Goal: Task Accomplishment & Management: Manage account settings

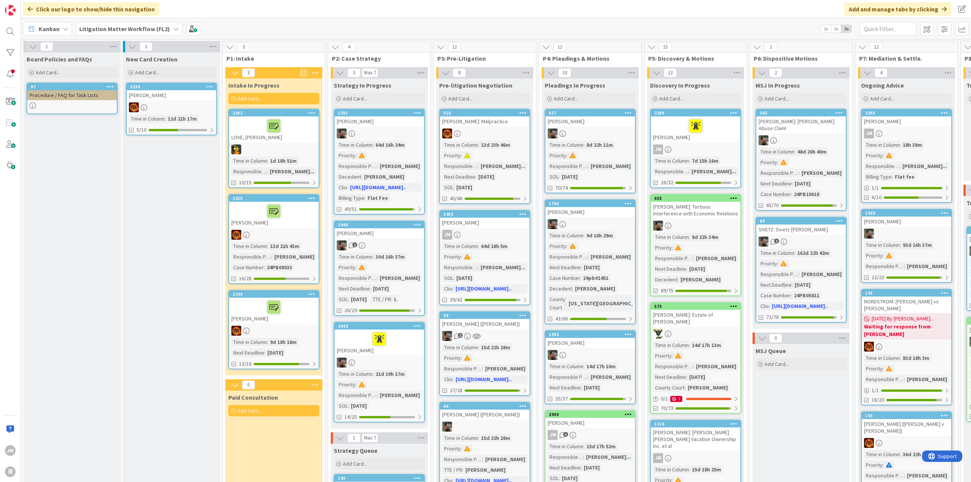
click at [64, 27] on icon at bounding box center [66, 29] width 6 height 6
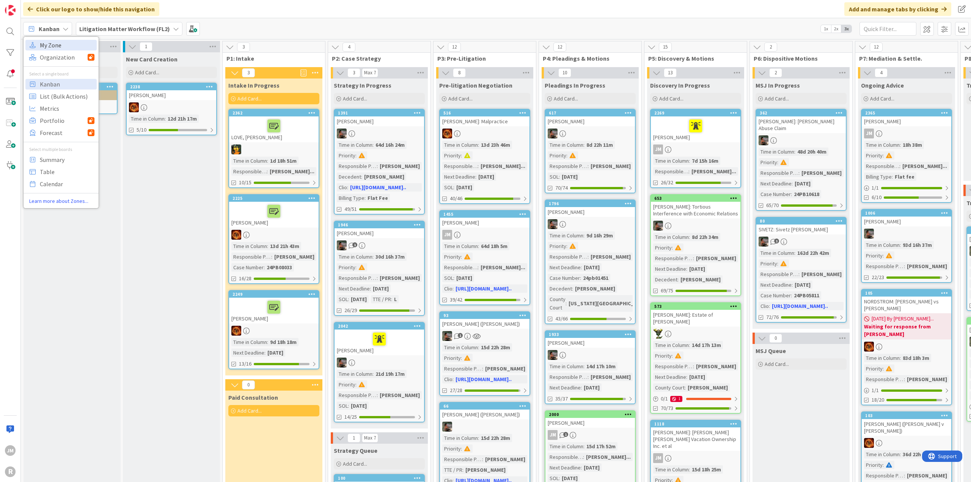
click at [63, 43] on span "My Zone" at bounding box center [67, 44] width 55 height 11
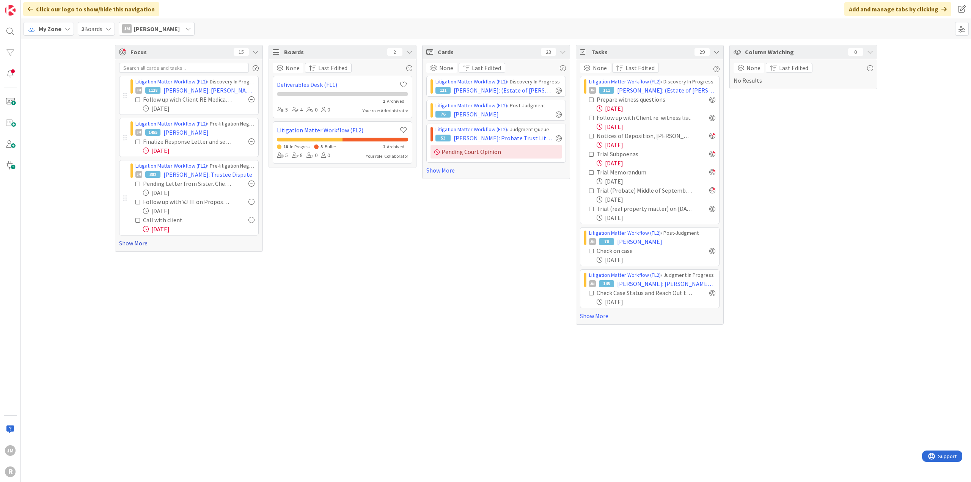
click at [124, 243] on link "Show More" at bounding box center [189, 243] width 140 height 9
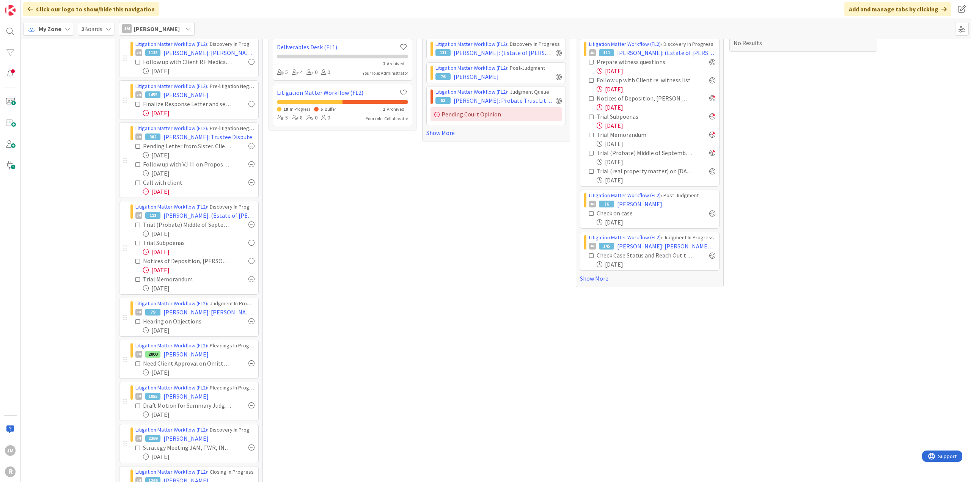
scroll to position [76, 0]
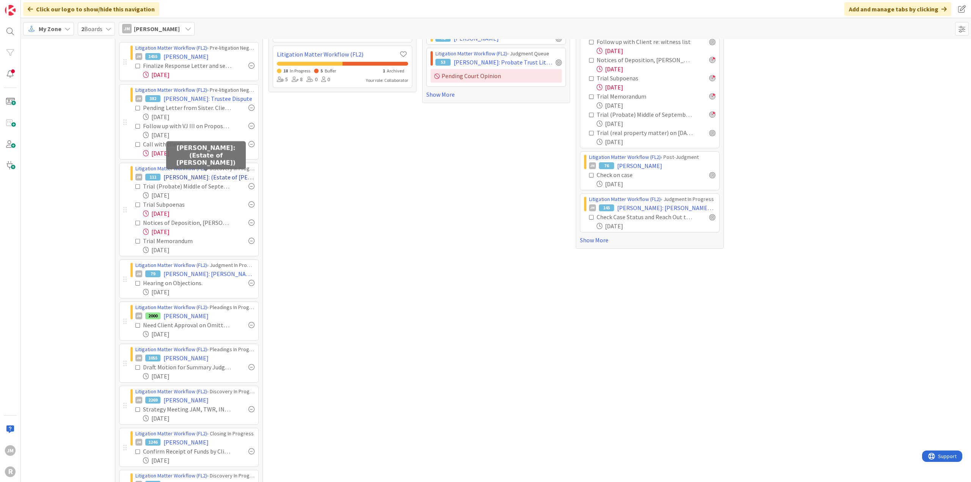
click at [190, 175] on span "[PERSON_NAME]: (Estate of [PERSON_NAME])" at bounding box center [208, 177] width 91 height 9
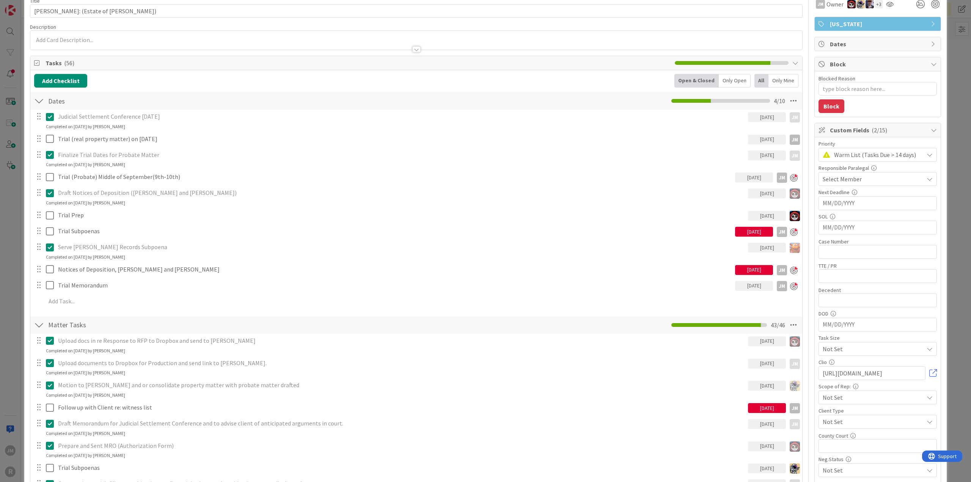
scroll to position [38, 0]
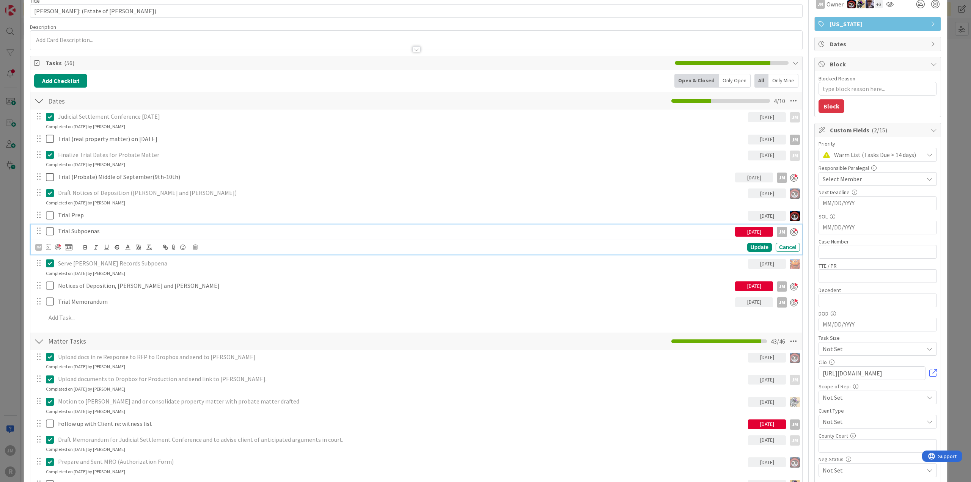
click at [88, 228] on p "Trial Subpoenas" at bounding box center [395, 231] width 674 height 9
type textarea "x"
click at [48, 245] on icon at bounding box center [48, 247] width 5 height 6
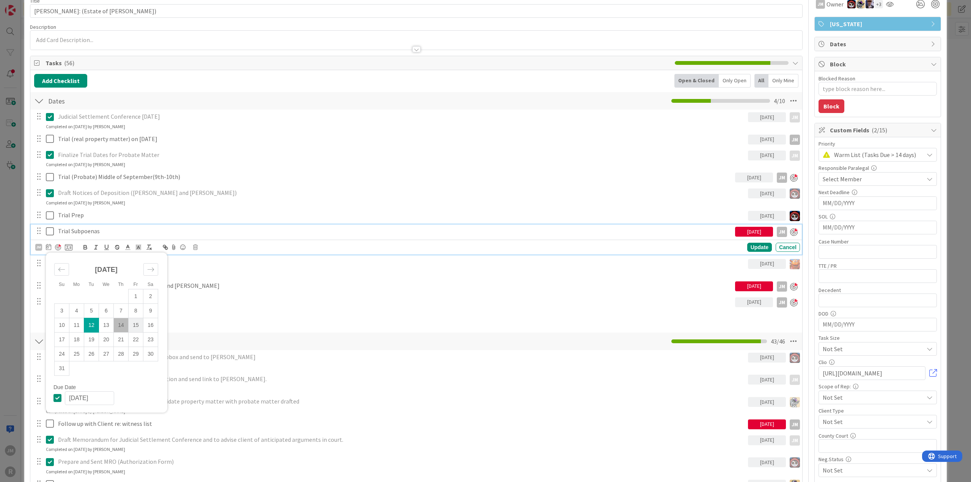
click at [132, 322] on td "15" at bounding box center [136, 325] width 15 height 14
type input "[DATE]"
type textarea "x"
click at [758, 248] on div "Update" at bounding box center [759, 247] width 25 height 9
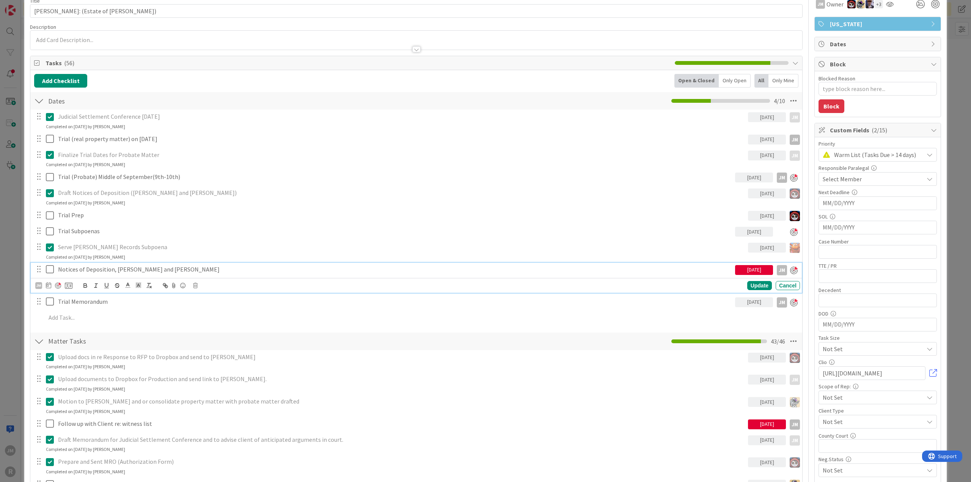
click at [140, 269] on p "Notices of Deposition, [PERSON_NAME] and [PERSON_NAME]" at bounding box center [395, 269] width 674 height 9
click at [47, 286] on icon at bounding box center [48, 285] width 5 height 6
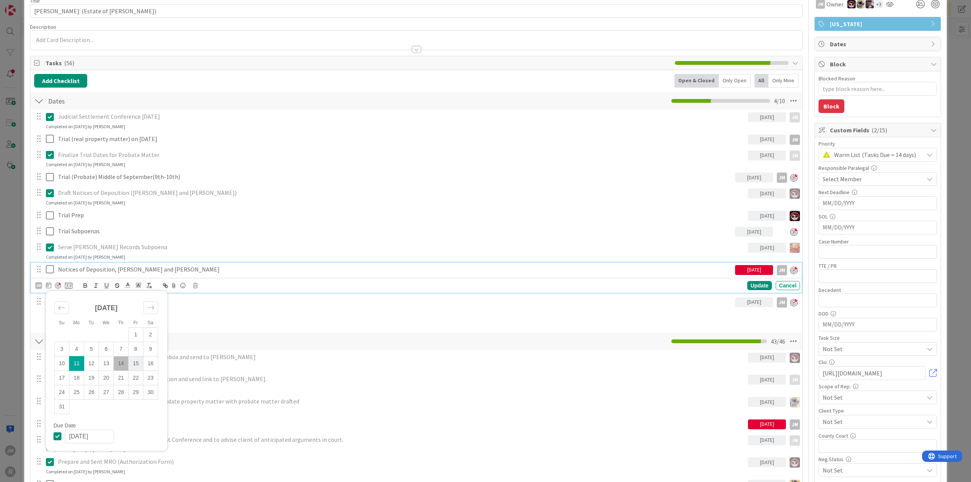
click at [138, 361] on td "15" at bounding box center [136, 363] width 15 height 14
type input "[DATE]"
type textarea "x"
click at [749, 283] on div "Update" at bounding box center [759, 285] width 25 height 9
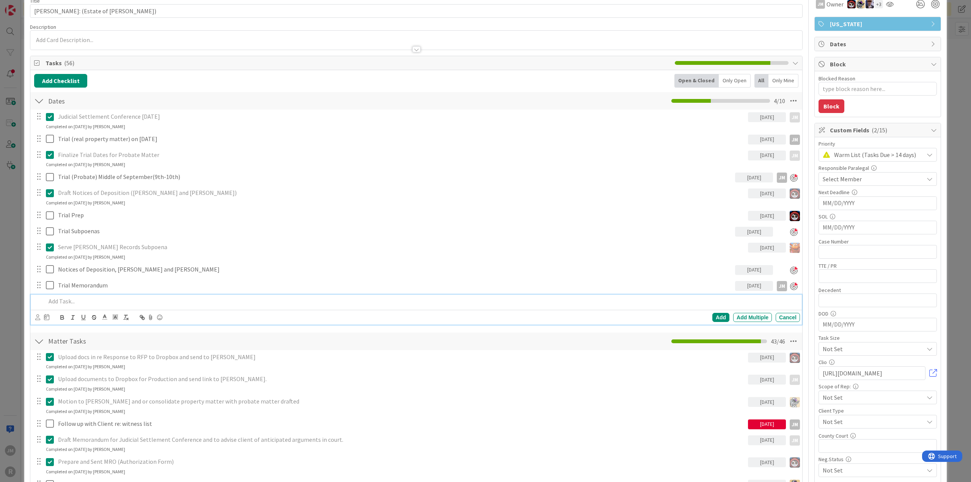
click at [103, 295] on div at bounding box center [421, 301] width 757 height 13
click at [37, 315] on icon at bounding box center [37, 317] width 5 height 6
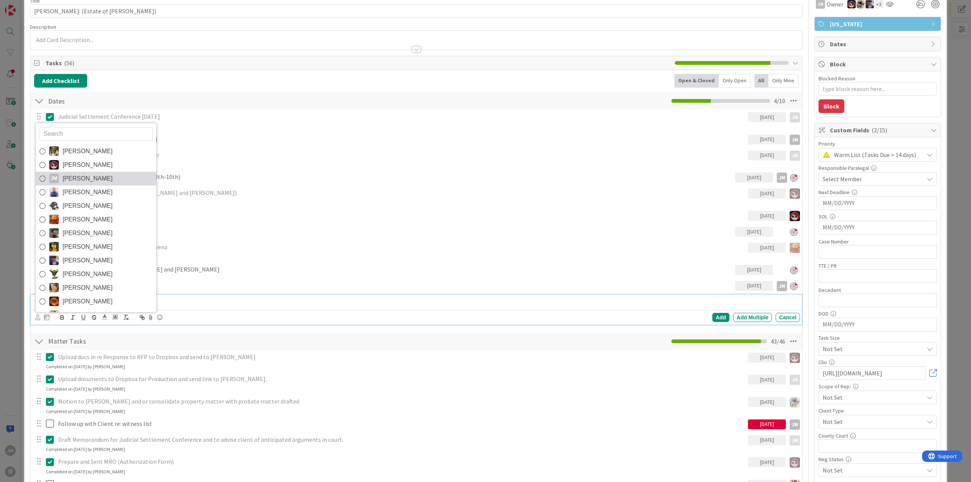
click at [78, 176] on span "[PERSON_NAME]" at bounding box center [88, 178] width 50 height 11
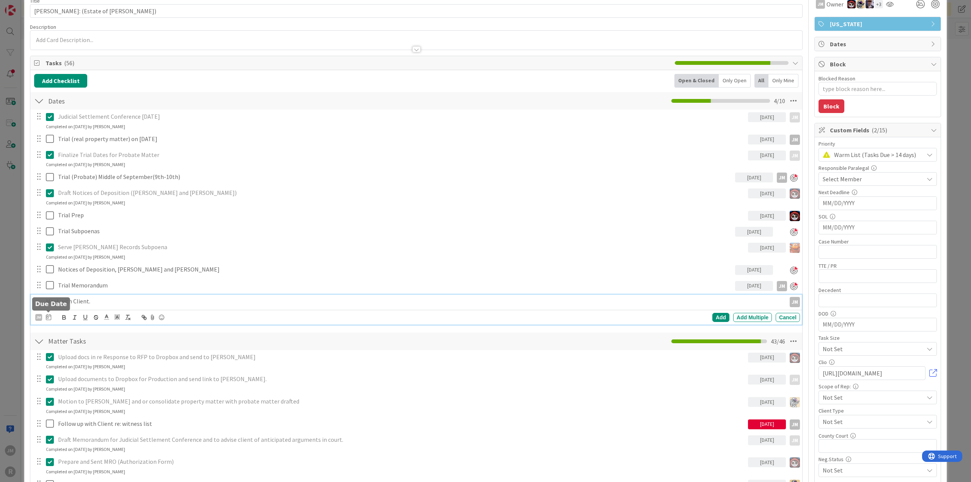
click at [48, 317] on icon at bounding box center [48, 317] width 5 height 6
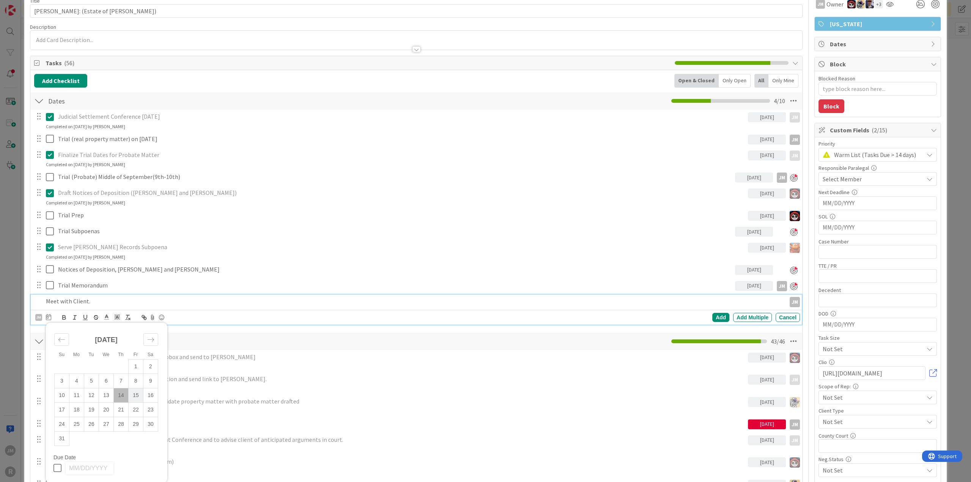
click at [133, 394] on td "15" at bounding box center [136, 395] width 15 height 14
click at [722, 316] on div "Add" at bounding box center [720, 317] width 17 height 9
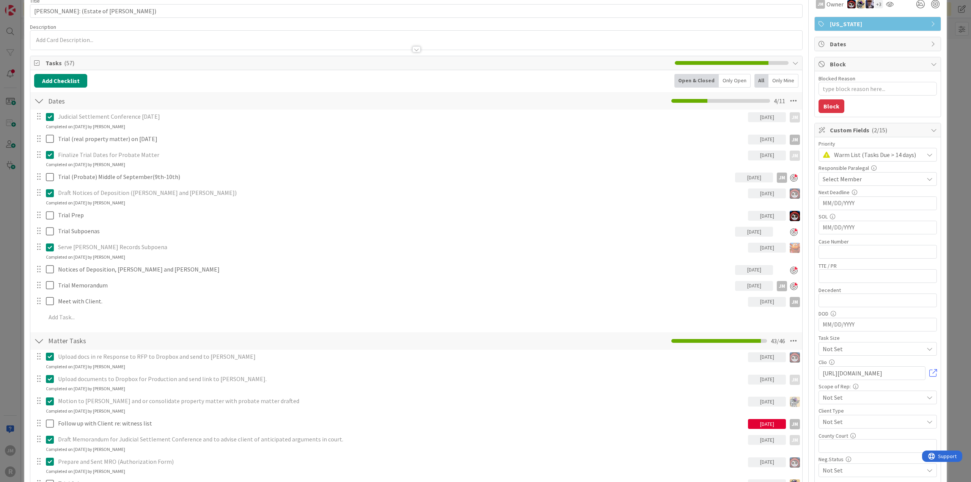
click at [13, 281] on div "ID 111 Litigation Matter Workflow (FL2) Discovery In Progress Title 47 / 128 NA…" at bounding box center [485, 241] width 971 height 482
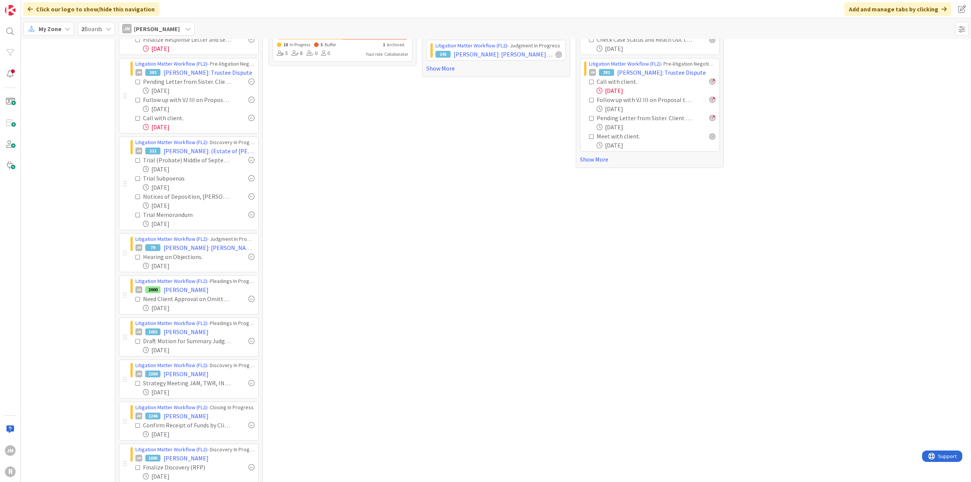
scroll to position [114, 0]
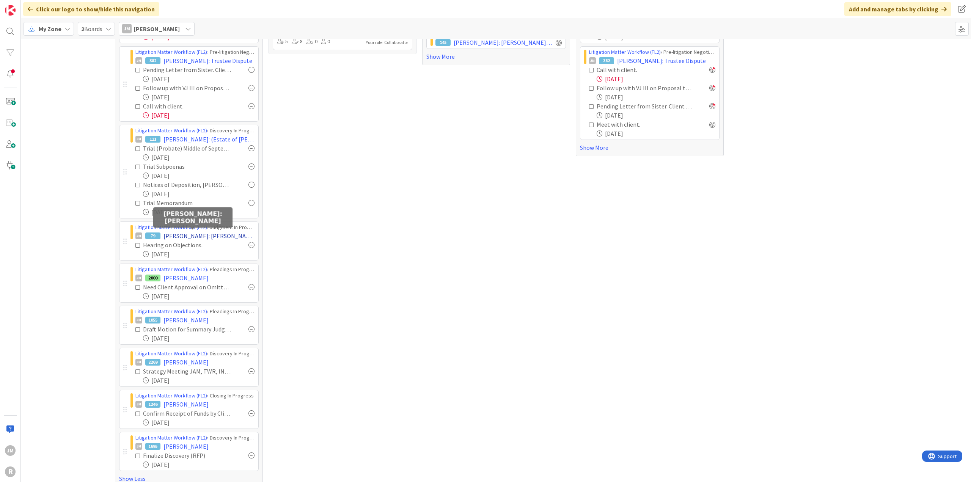
click at [187, 234] on span "[PERSON_NAME]: [PERSON_NAME]" at bounding box center [208, 235] width 91 height 9
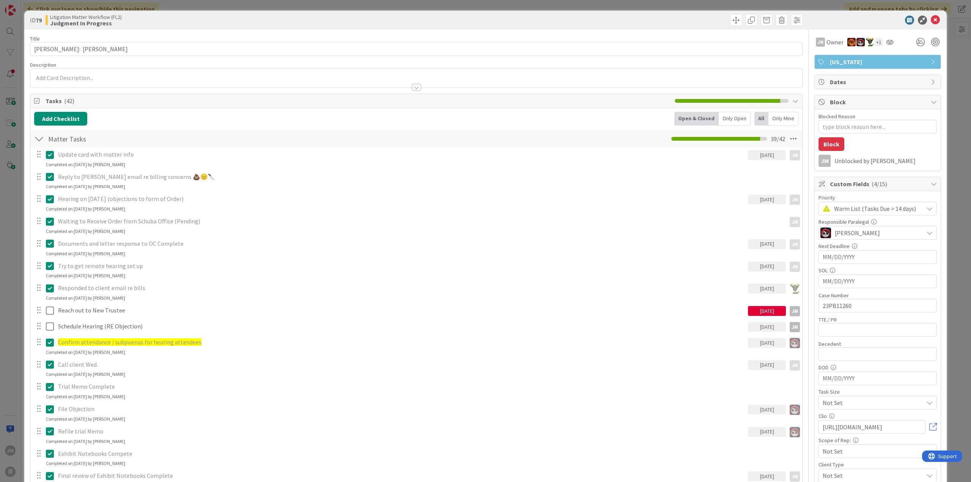
type textarea "x"
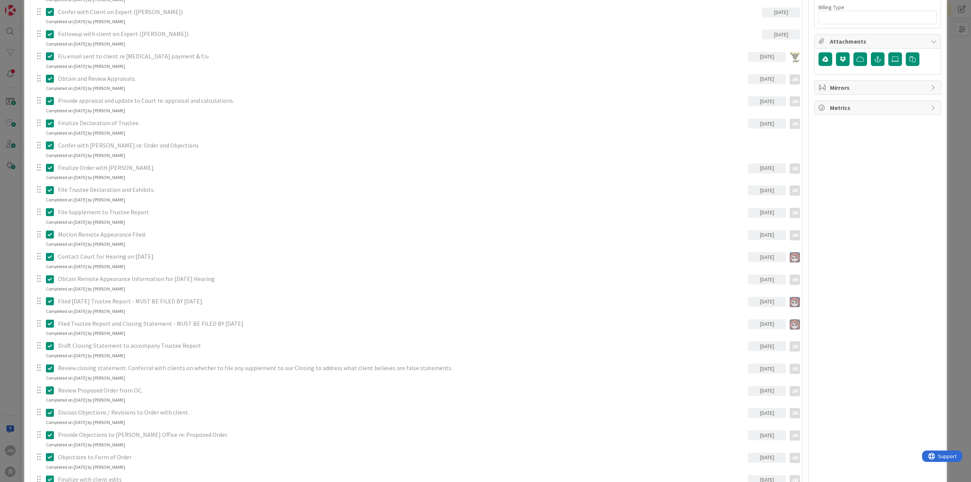
scroll to position [645, 0]
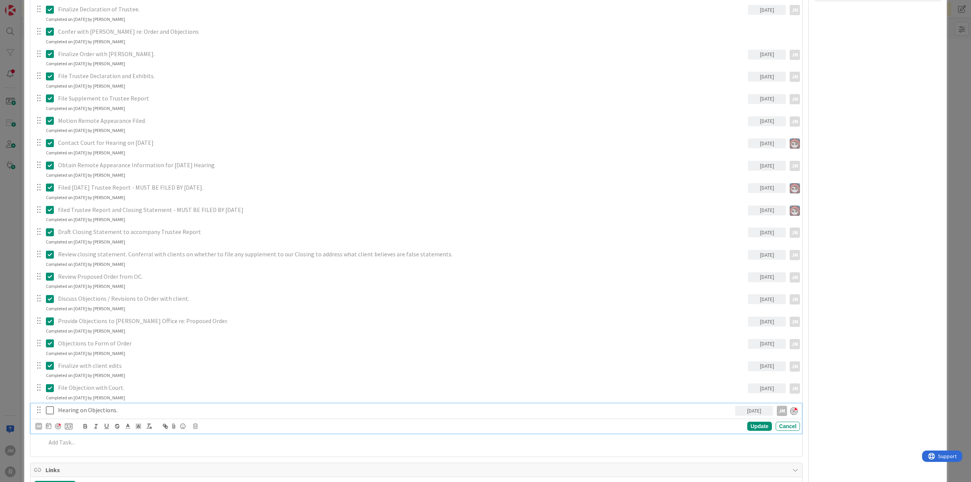
click at [91, 410] on p "Hearing on Objections." at bounding box center [395, 410] width 674 height 9
click at [49, 424] on icon at bounding box center [48, 426] width 5 height 6
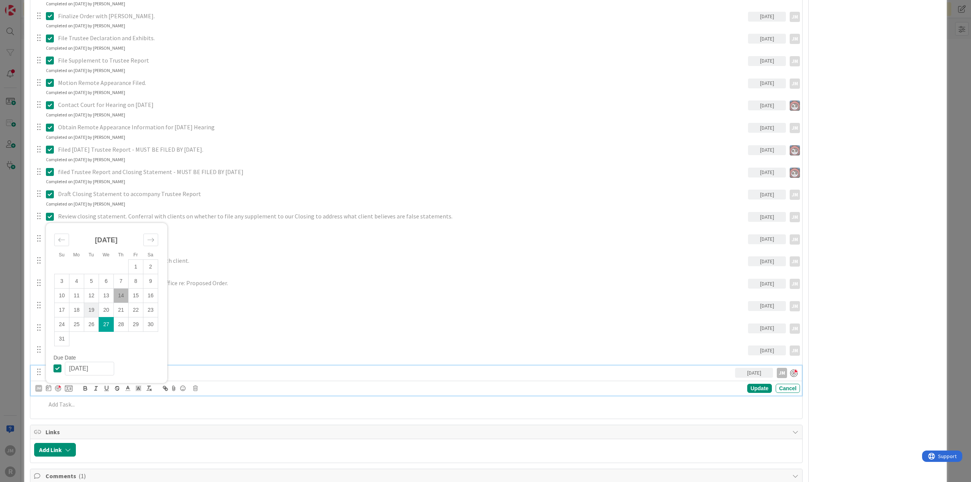
click at [92, 308] on td "19" at bounding box center [91, 310] width 15 height 14
type input "[DATE]"
click at [747, 388] on div "Update" at bounding box center [759, 388] width 25 height 9
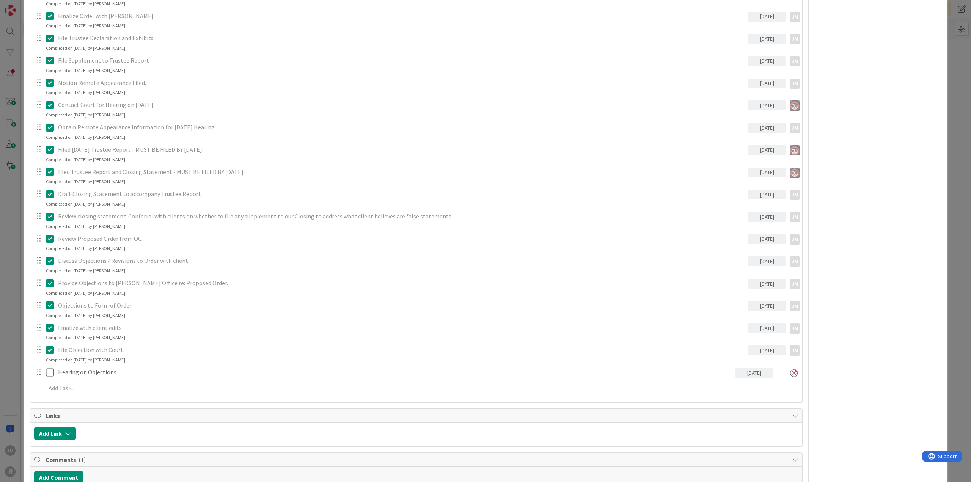
click at [14, 358] on div "ID 79 Litigation Matter Workflow (FL2) Judgment In Progress Title 27 / 128 PHIL…" at bounding box center [485, 241] width 971 height 482
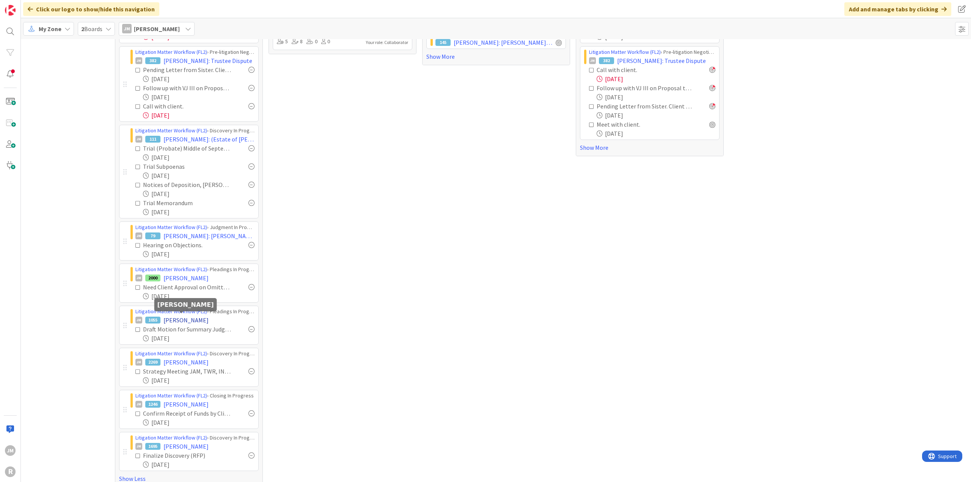
click at [174, 318] on span "[PERSON_NAME]" at bounding box center [185, 320] width 45 height 9
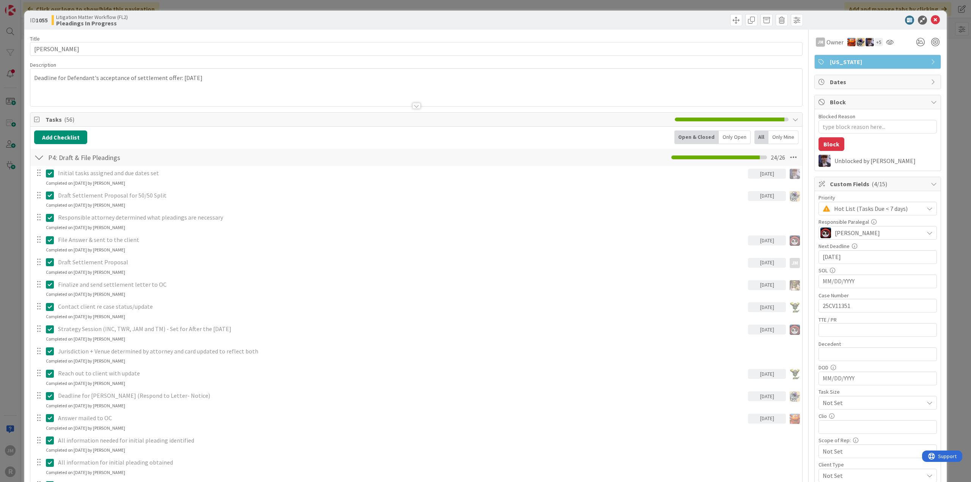
type textarea "x"
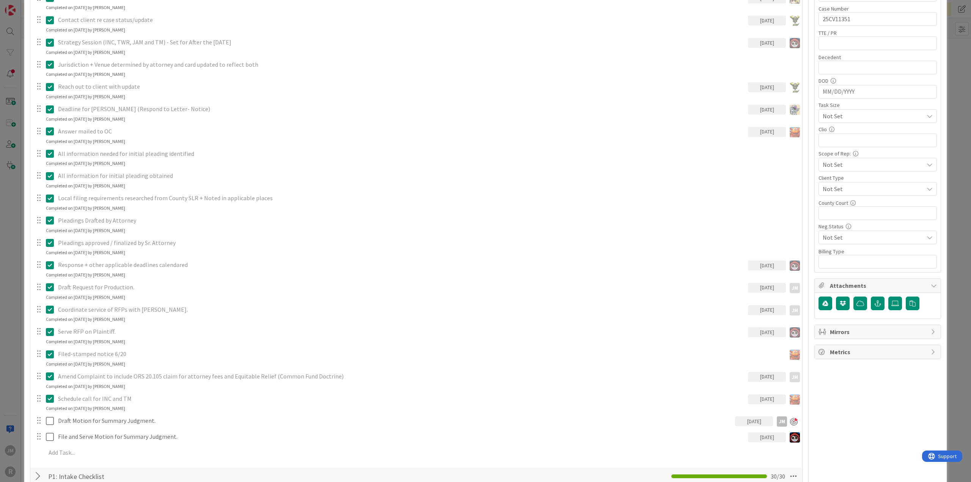
scroll to position [303, 0]
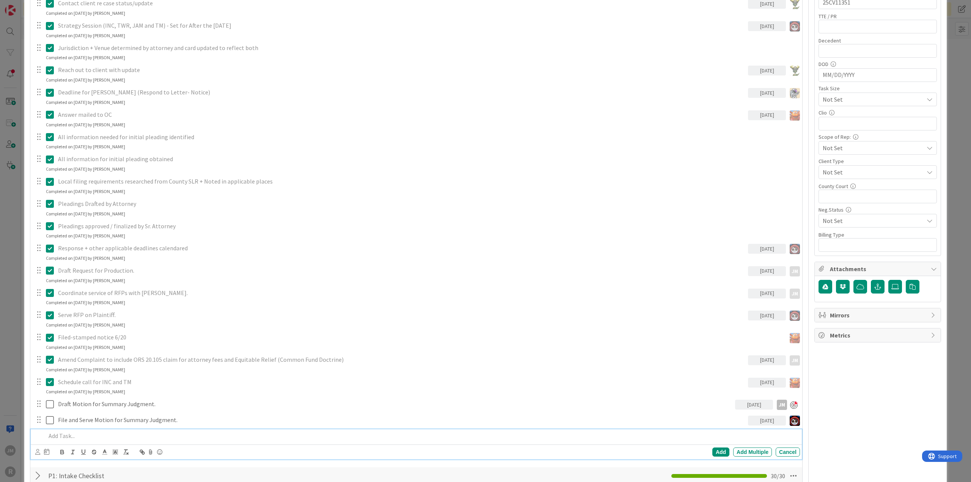
click at [94, 432] on p at bounding box center [421, 436] width 751 height 9
click at [36, 451] on icon at bounding box center [37, 452] width 5 height 6
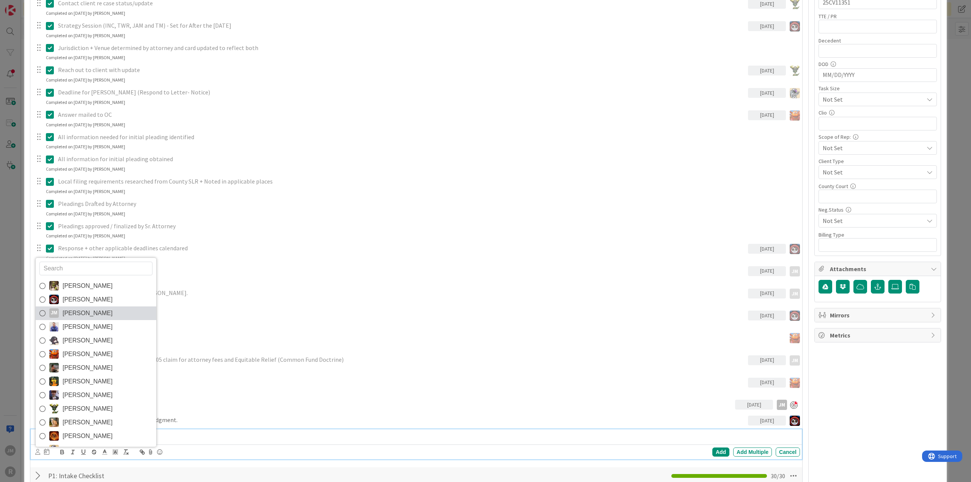
click at [75, 311] on span "[PERSON_NAME]" at bounding box center [88, 313] width 50 height 11
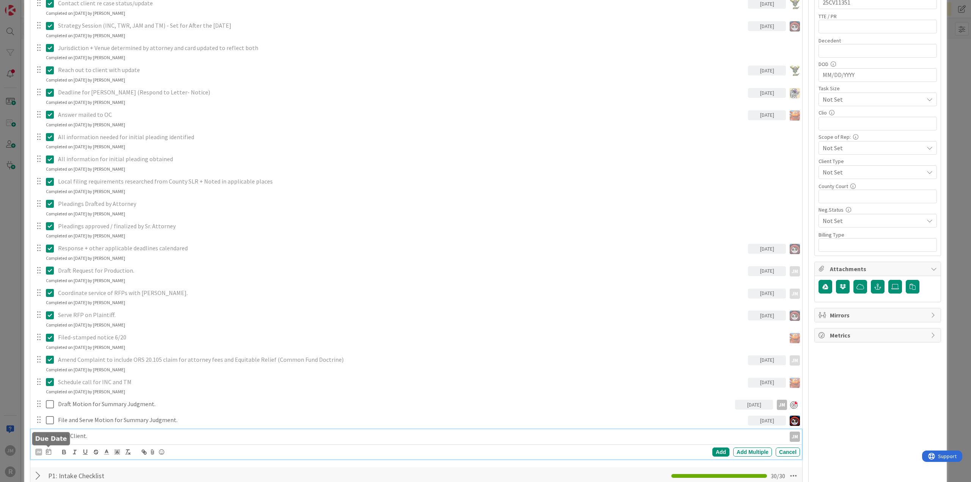
click at [49, 450] on icon at bounding box center [48, 452] width 5 height 6
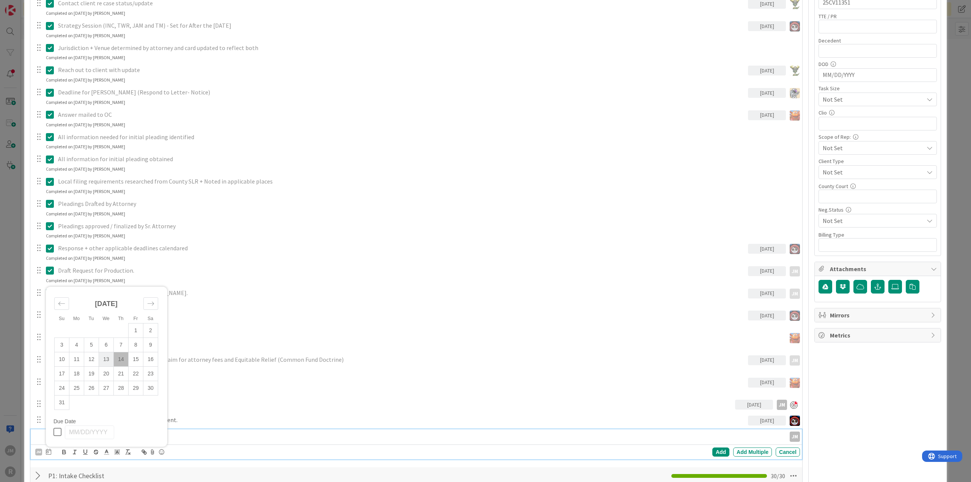
click at [105, 358] on td "13" at bounding box center [106, 359] width 15 height 14
click at [719, 454] on div "Add" at bounding box center [720, 451] width 17 height 9
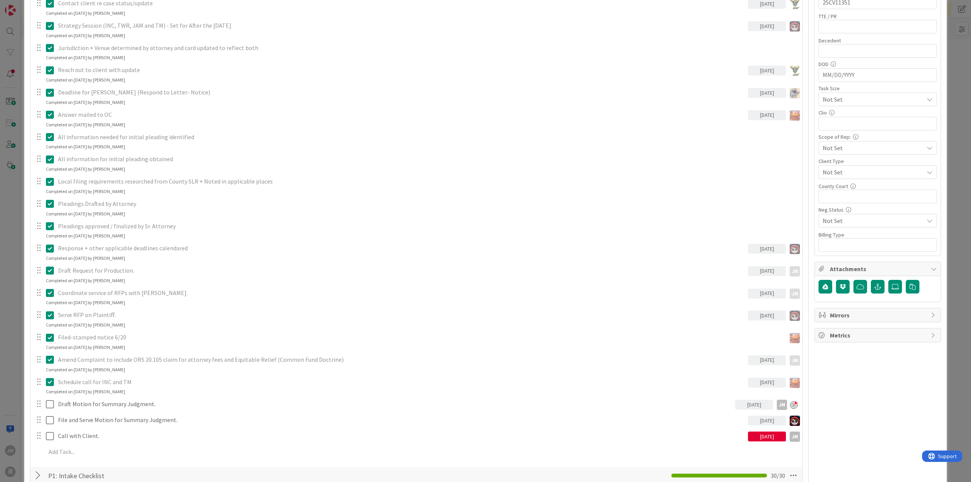
click at [14, 375] on div "ID 1055 Litigation Matter Workflow (FL2) Pleadings In Progress Title 15 / 128 W…" at bounding box center [485, 241] width 971 height 482
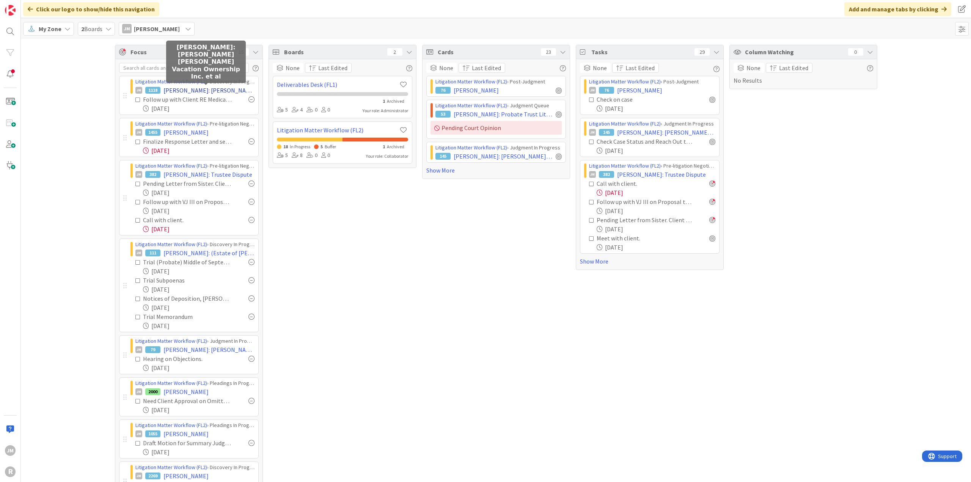
click at [198, 89] on span "[PERSON_NAME]: [PERSON_NAME] [PERSON_NAME] Vacation Ownership Inc. et al" at bounding box center [208, 90] width 91 height 9
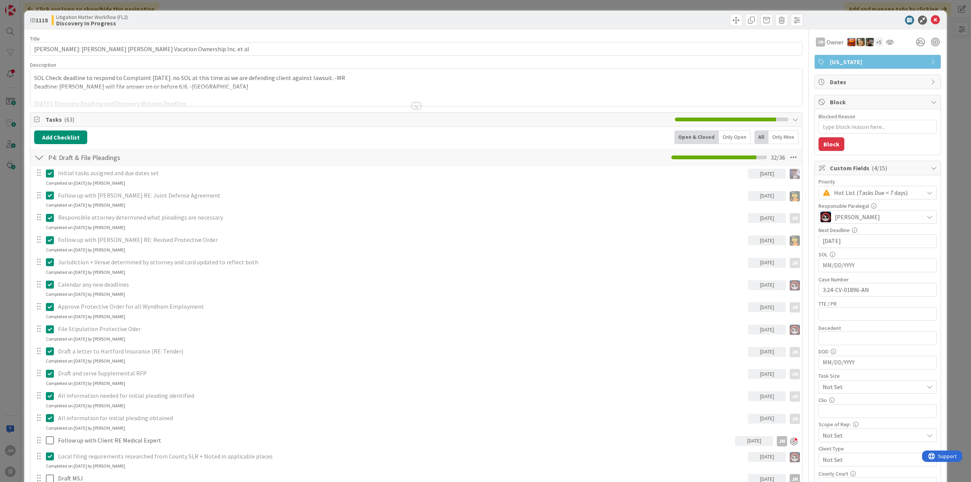
type textarea "x"
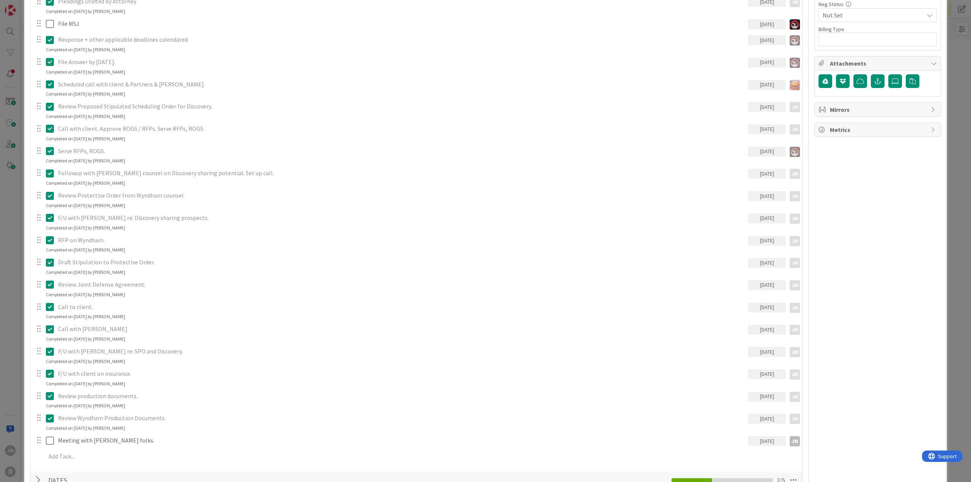
scroll to position [531, 0]
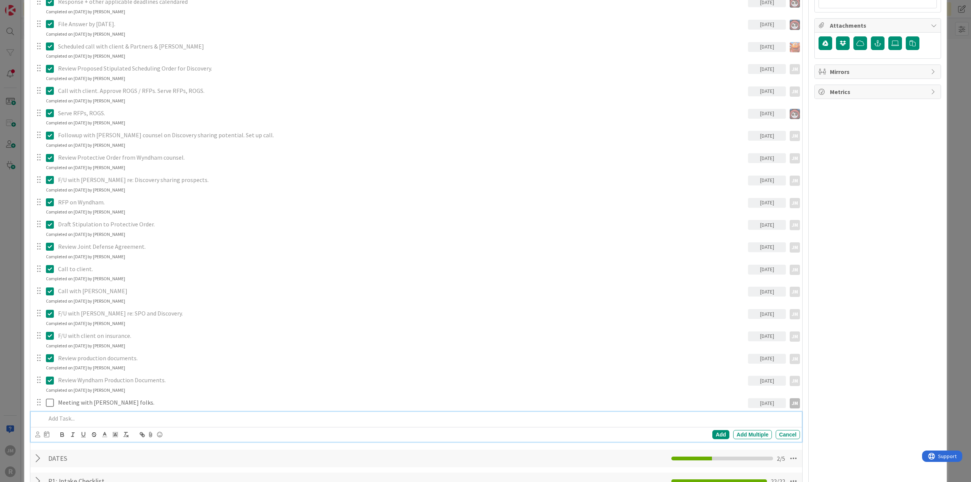
click at [113, 412] on div at bounding box center [421, 418] width 757 height 13
click at [35, 434] on icon at bounding box center [37, 435] width 5 height 6
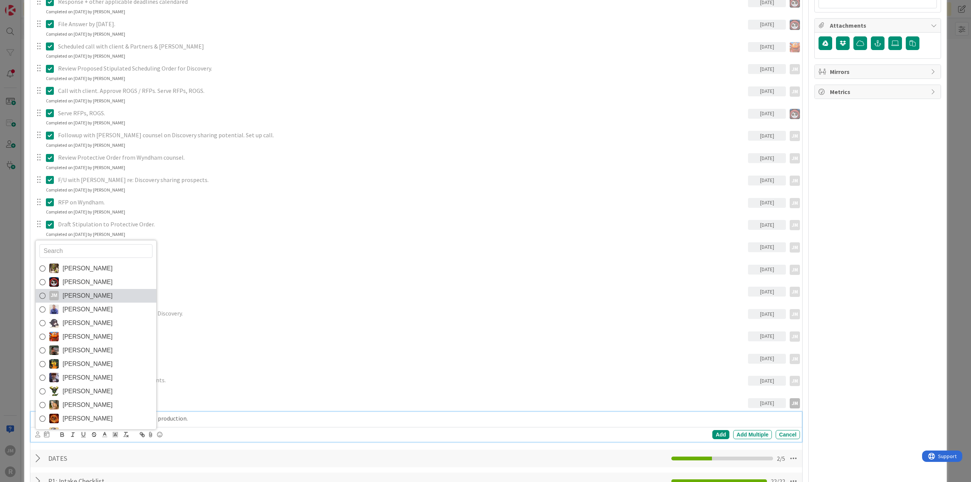
click at [74, 297] on span "[PERSON_NAME]" at bounding box center [88, 295] width 50 height 11
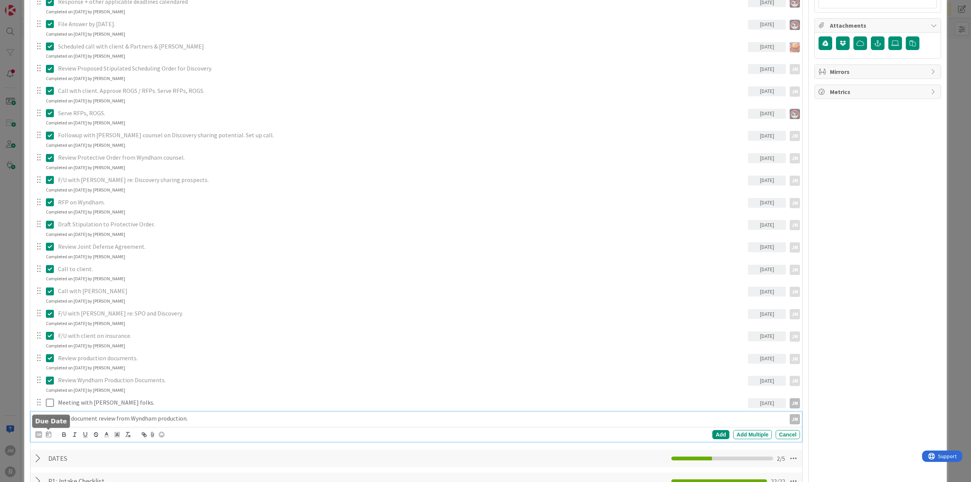
click at [48, 433] on icon at bounding box center [48, 434] width 5 height 6
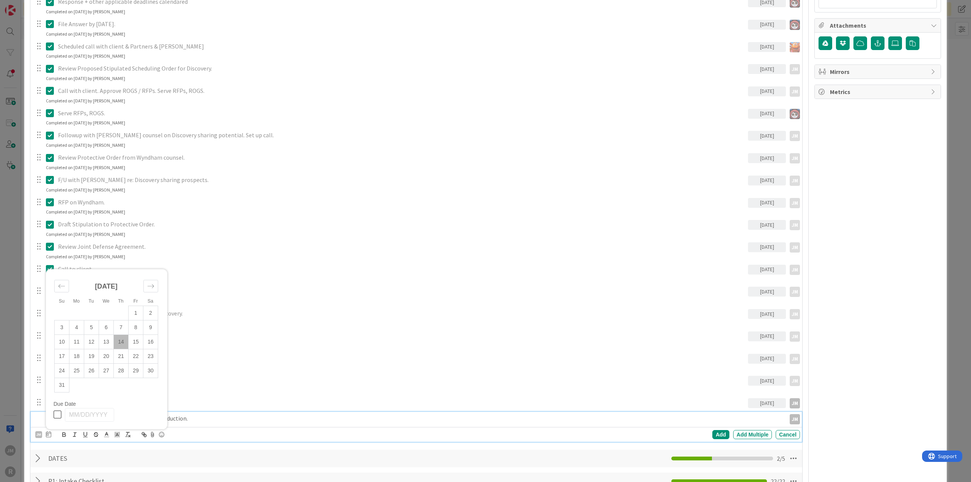
scroll to position [569, 0]
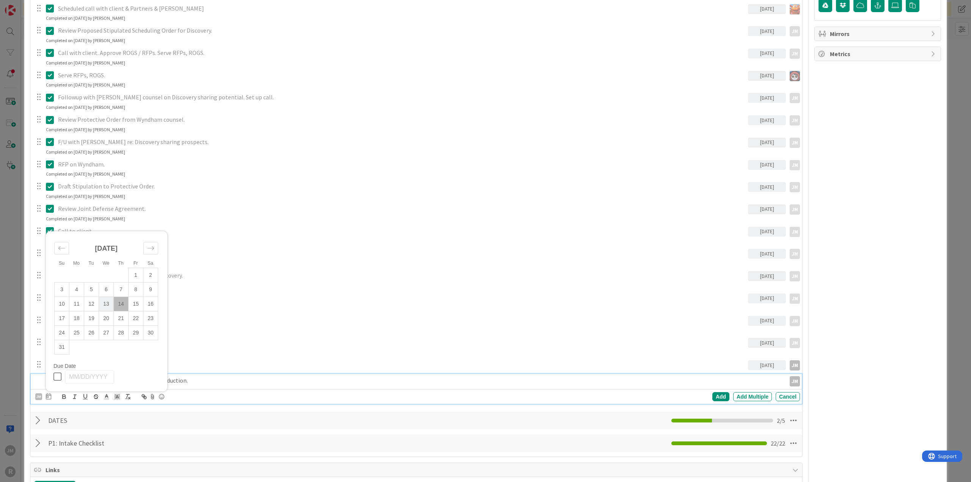
click at [108, 304] on td "13" at bounding box center [106, 304] width 15 height 14
click at [712, 394] on div "Add" at bounding box center [720, 396] width 17 height 9
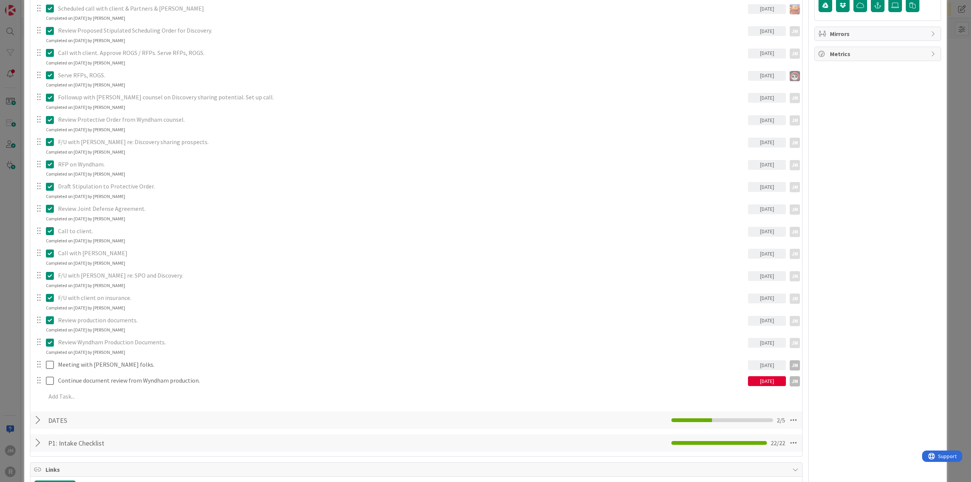
click at [953, 303] on div "ID 1118 Litigation Matter Workflow (FL2) Discovery In Progress Title 64 / 128 C…" at bounding box center [485, 241] width 971 height 482
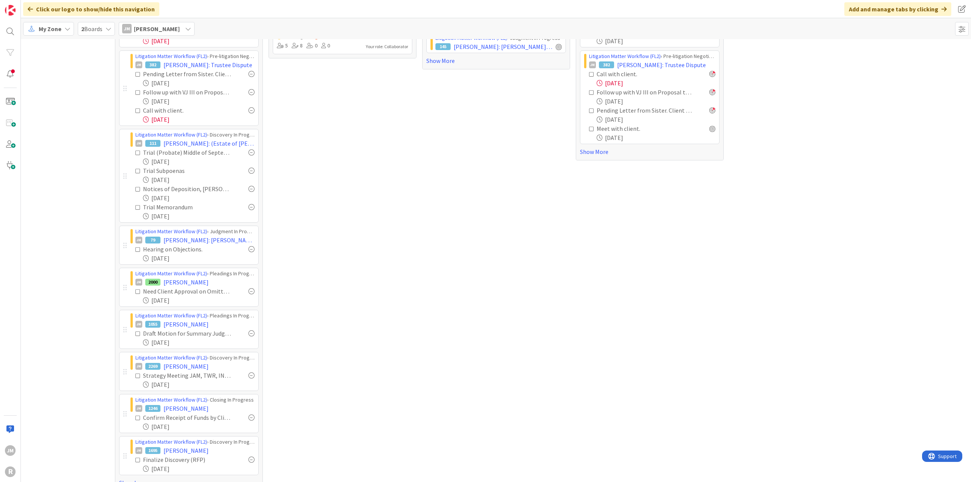
scroll to position [114, 0]
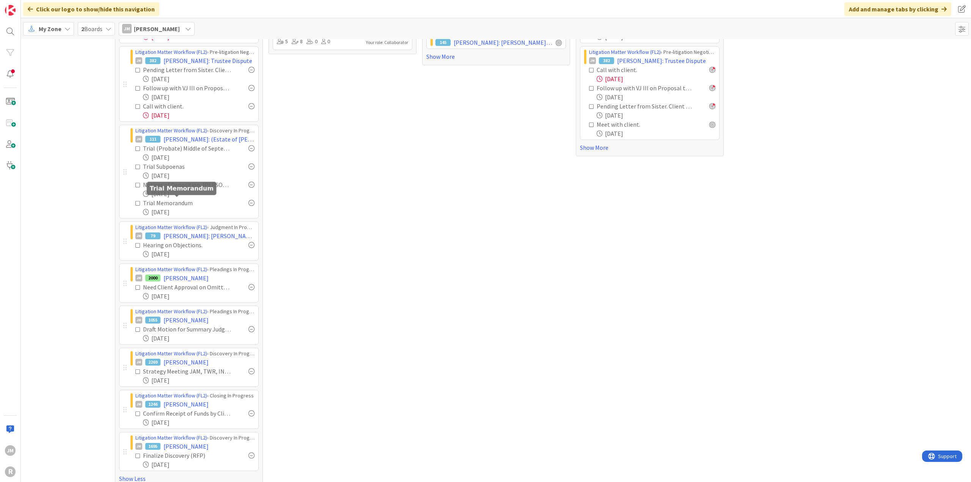
click at [182, 201] on div "Trial Memorandum" at bounding box center [180, 202] width 75 height 9
click at [219, 138] on span "[PERSON_NAME]: (Estate of [PERSON_NAME])" at bounding box center [208, 139] width 91 height 9
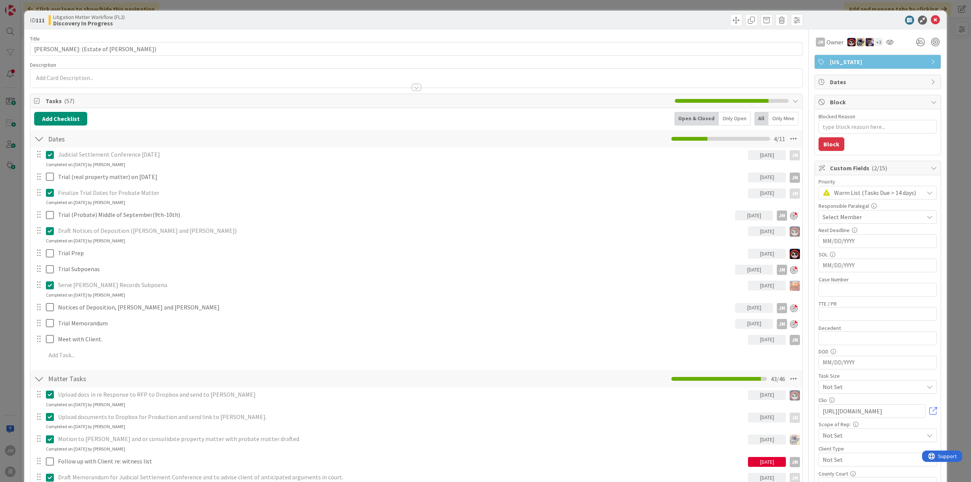
type textarea "x"
click at [956, 103] on div "ID 111 Litigation Matter Workflow (FL2) Discovery In Progress Title 47 / 128 NA…" at bounding box center [485, 241] width 971 height 482
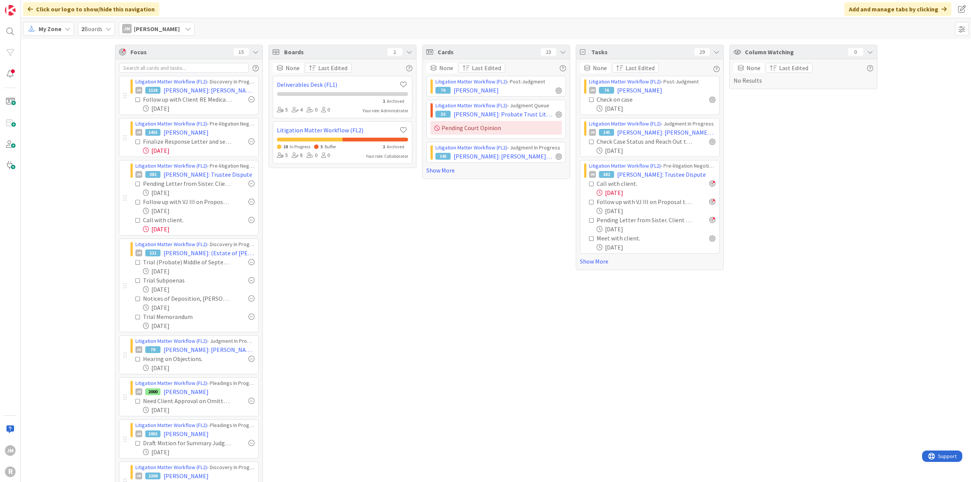
click at [45, 30] on span "My Zone" at bounding box center [50, 28] width 23 height 9
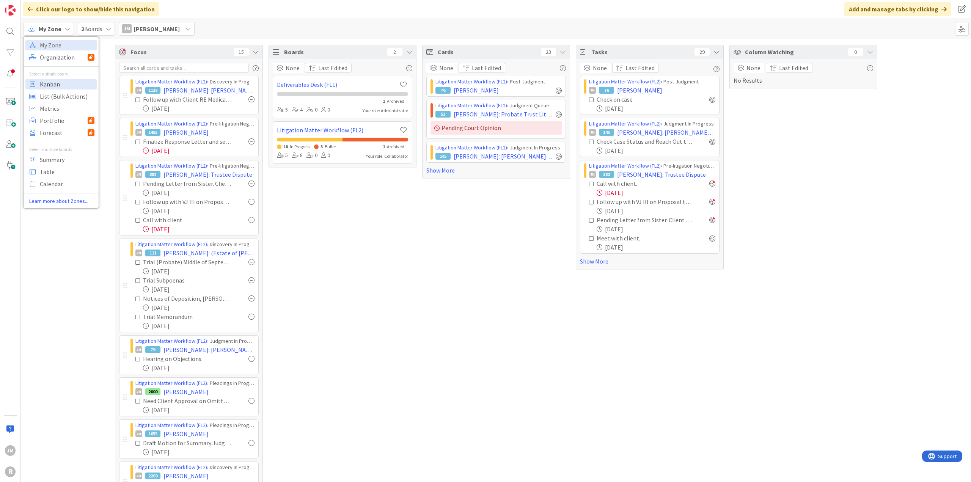
click at [58, 85] on span "Kanban" at bounding box center [67, 83] width 55 height 11
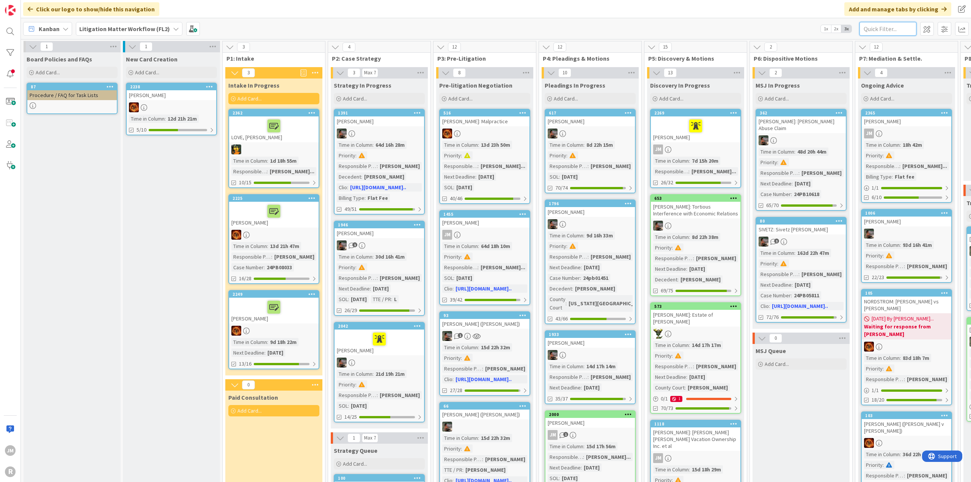
click at [868, 29] on input "text" at bounding box center [887, 29] width 57 height 14
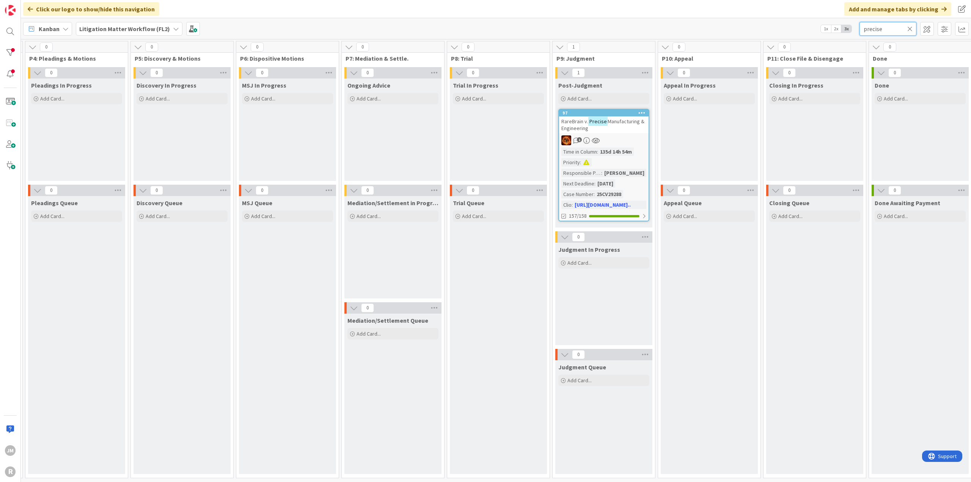
scroll to position [0, 560]
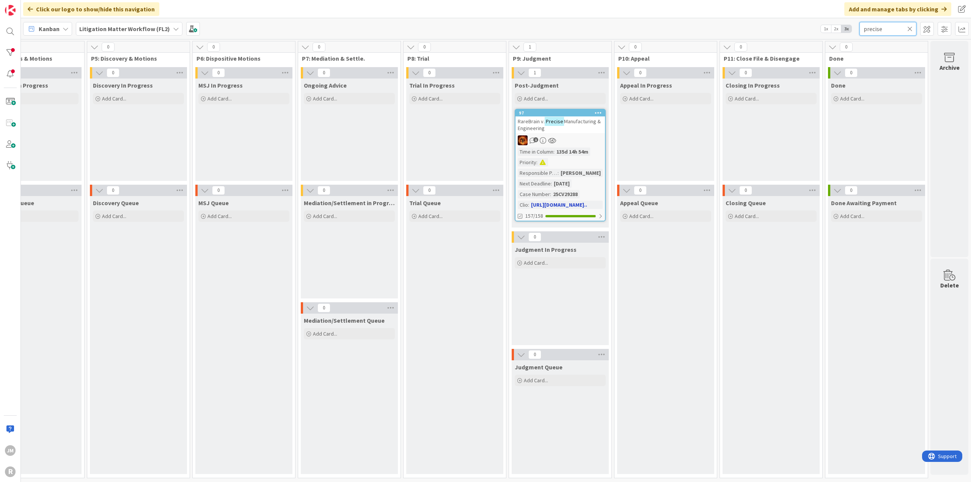
type input "precise"
click at [574, 139] on div "1" at bounding box center [559, 140] width 89 height 10
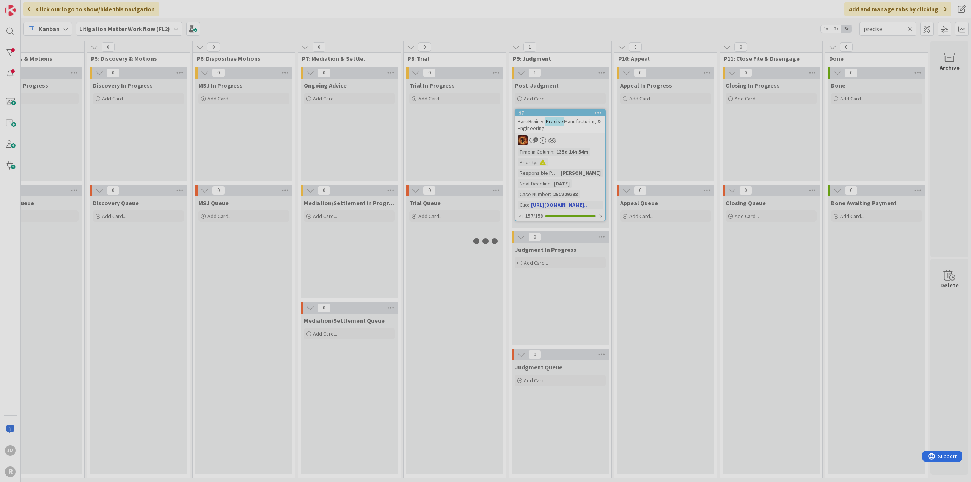
click at [574, 139] on div at bounding box center [485, 241] width 971 height 482
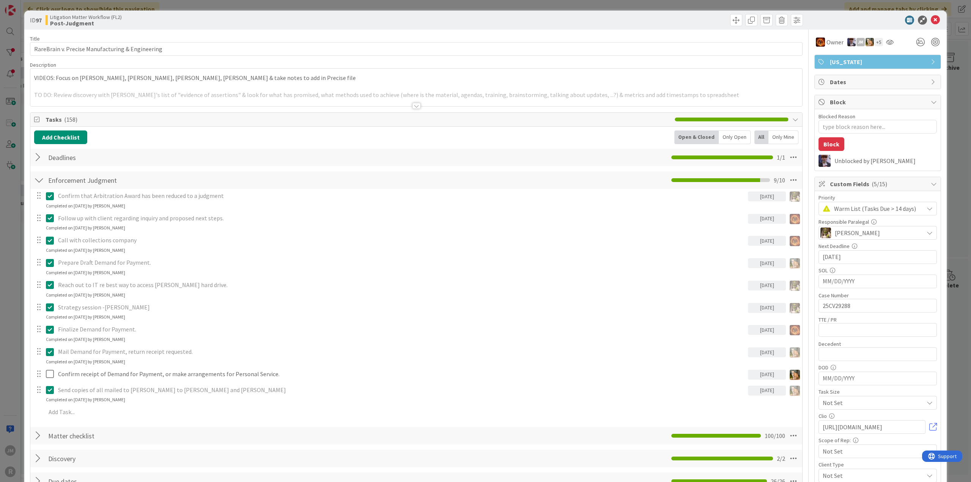
type textarea "x"
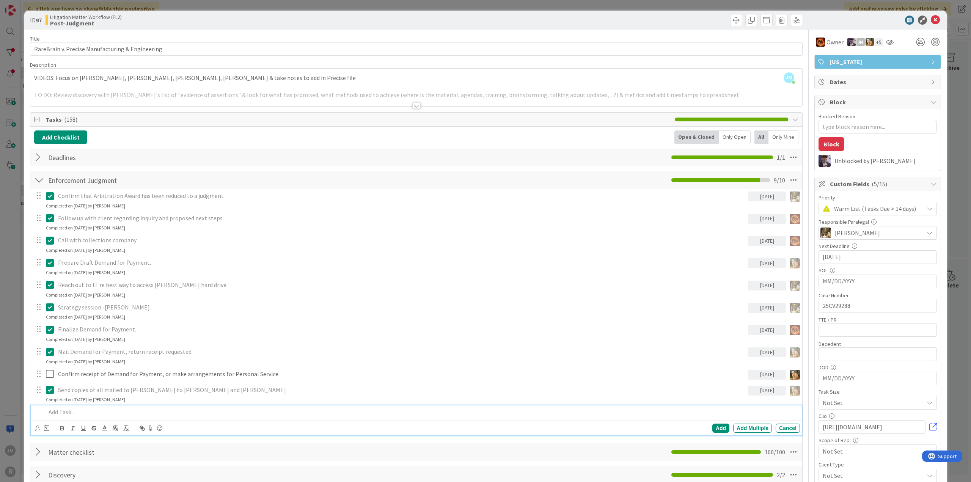
click at [123, 406] on div at bounding box center [421, 411] width 757 height 13
click at [37, 426] on icon at bounding box center [37, 428] width 5 height 6
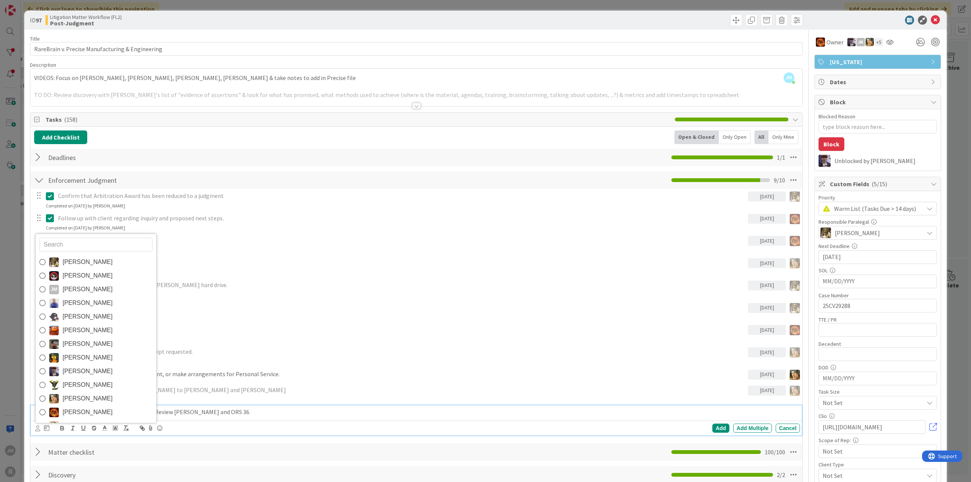
drag, startPoint x: 68, startPoint y: 290, endPoint x: 67, endPoint y: 297, distance: 6.5
click at [68, 290] on span "[PERSON_NAME]" at bounding box center [88, 289] width 50 height 11
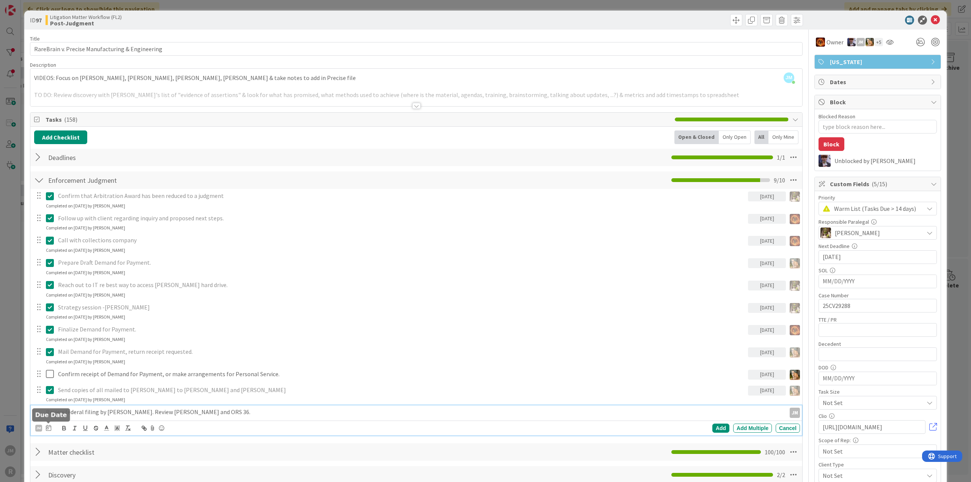
click at [50, 428] on icon at bounding box center [48, 428] width 5 height 6
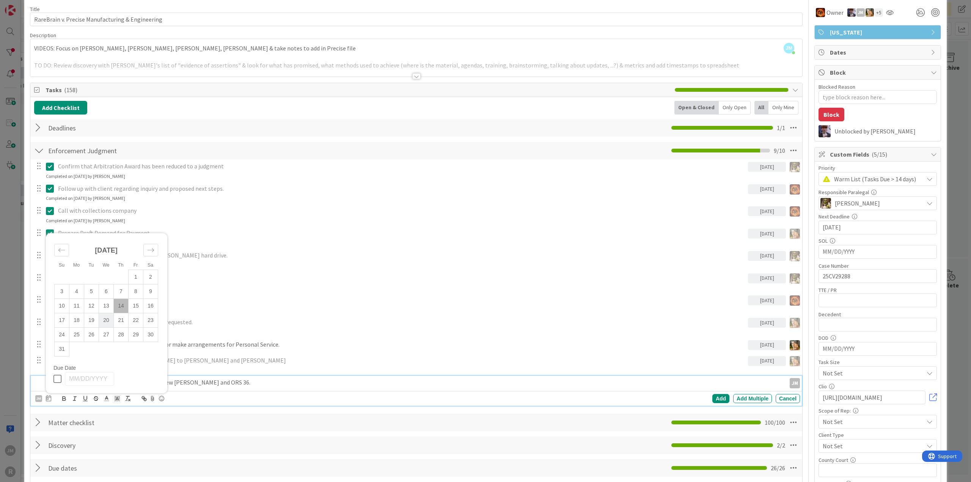
scroll to position [114, 0]
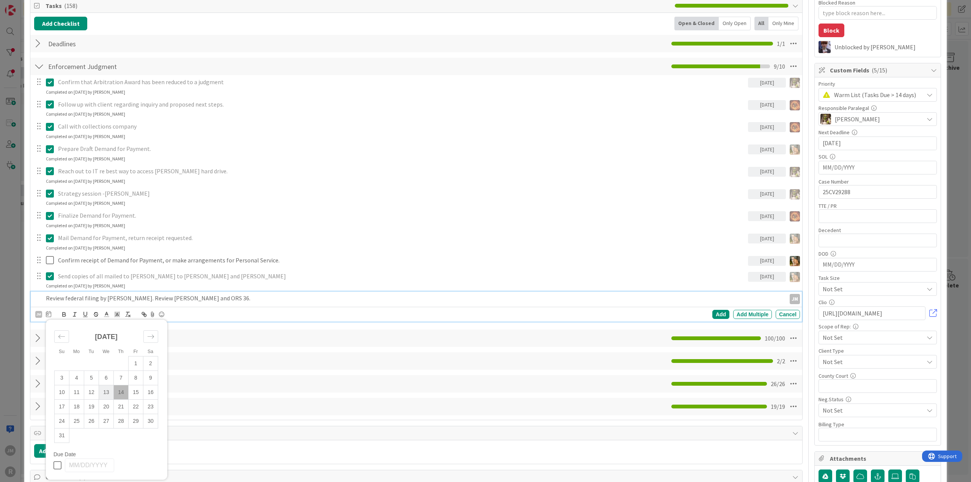
click at [108, 389] on td "13" at bounding box center [106, 392] width 15 height 14
click at [717, 312] on div "Add" at bounding box center [720, 314] width 17 height 9
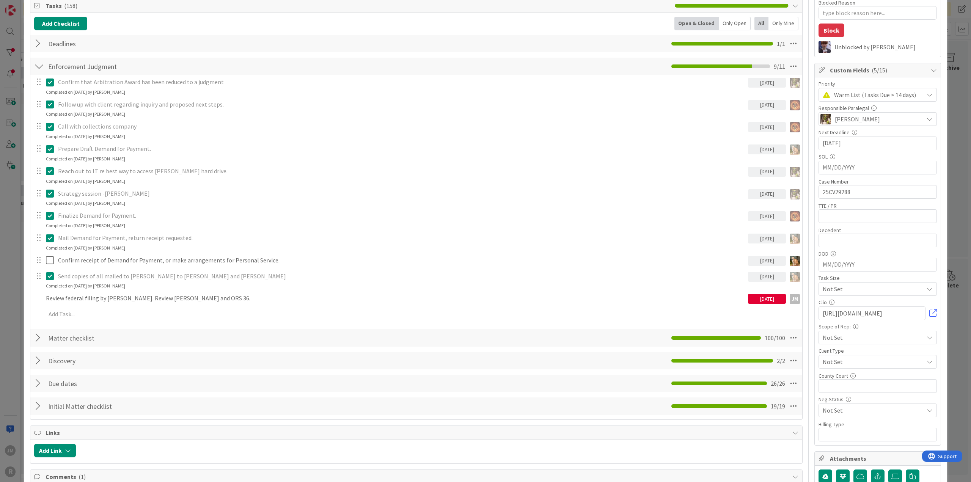
type textarea "x"
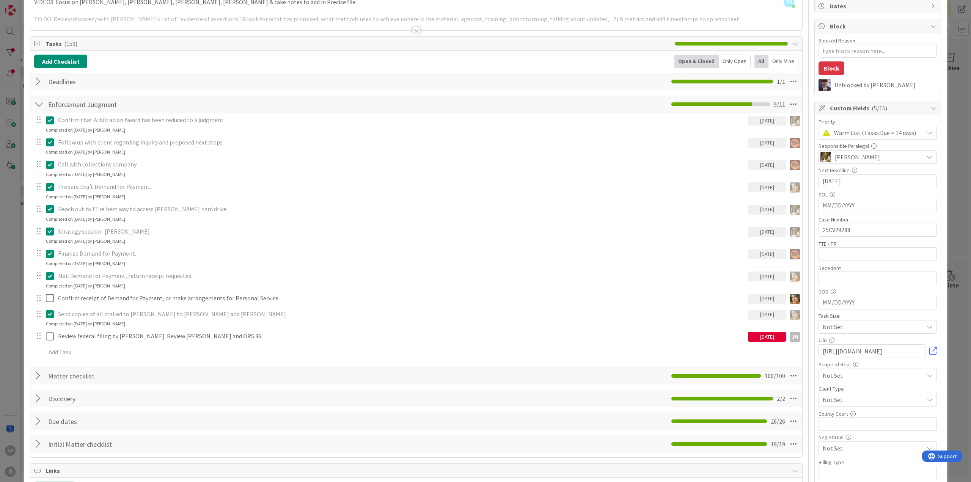
scroll to position [0, 0]
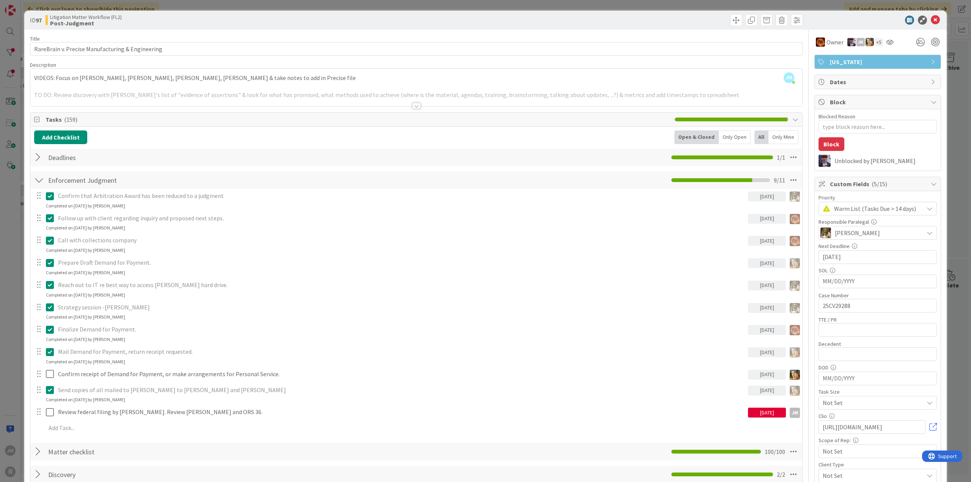
click at [958, 228] on div "ID 97 Litigation Matter Workflow (FL2) Post-Judgment Title 48 / 128 RareBrain v…" at bounding box center [485, 241] width 971 height 482
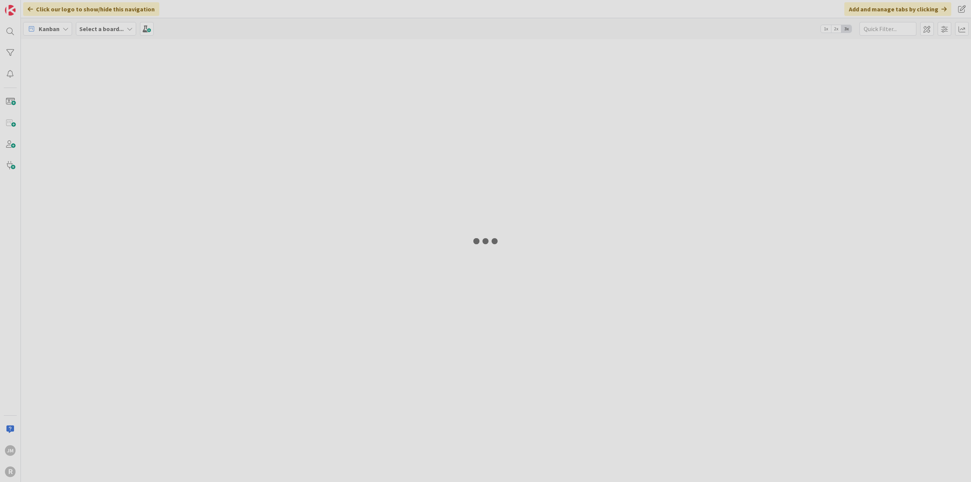
type input "precise"
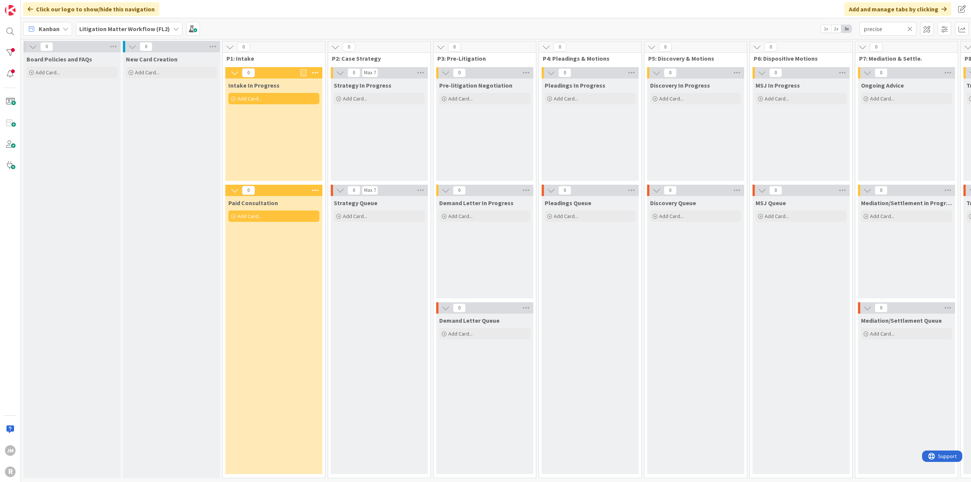
click at [68, 30] on div "Kanban" at bounding box center [47, 29] width 49 height 14
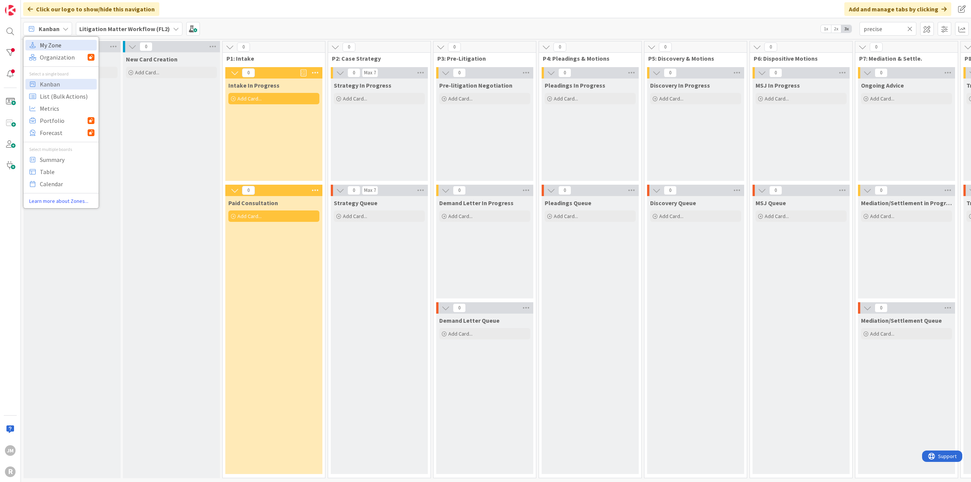
click at [66, 44] on span "My Zone" at bounding box center [67, 44] width 55 height 11
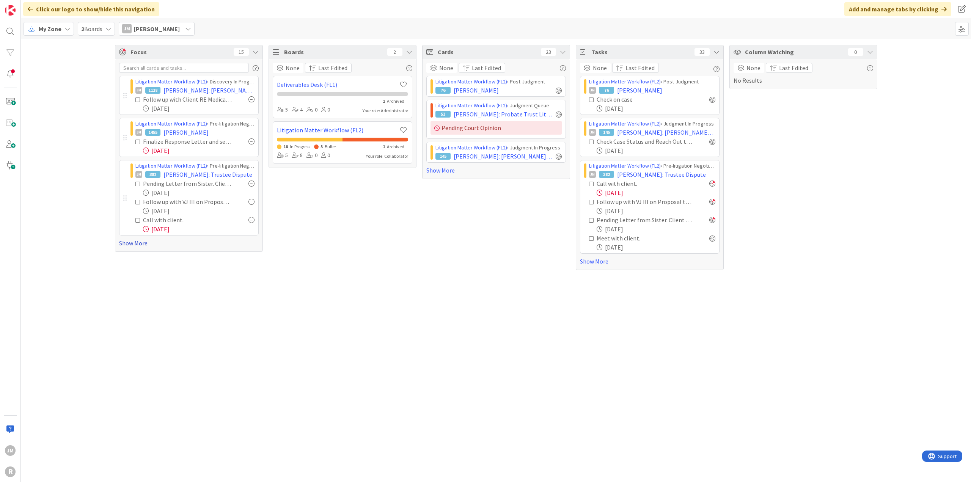
click at [122, 242] on link "Show More" at bounding box center [189, 243] width 140 height 9
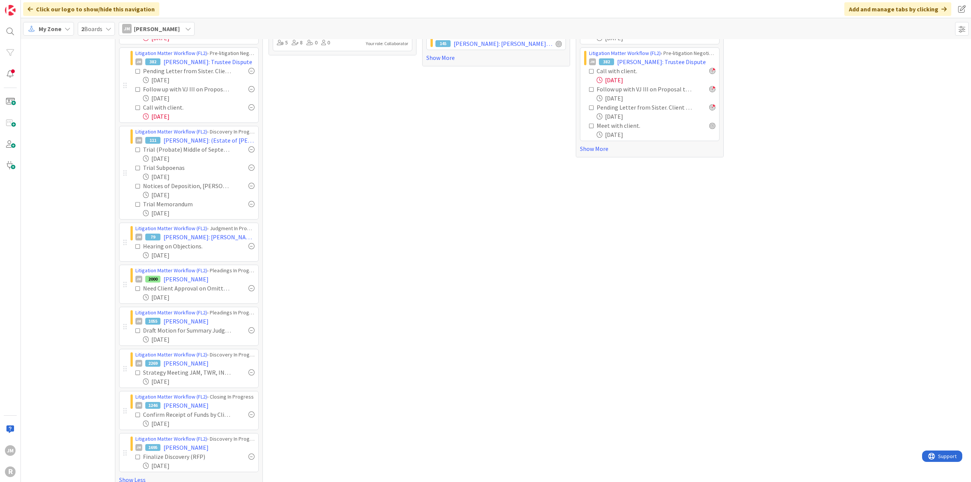
scroll to position [121, 0]
